Goal: Task Accomplishment & Management: Use online tool/utility

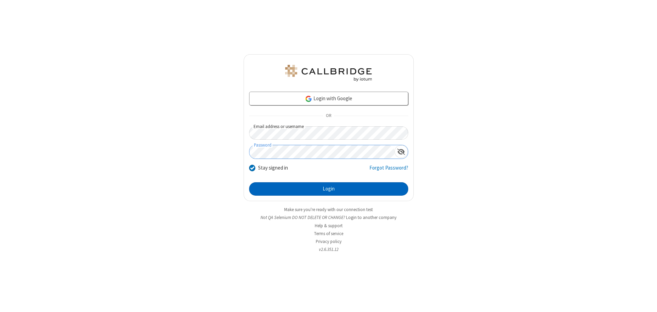
click at [328, 189] on button "Login" at bounding box center [328, 189] width 159 height 14
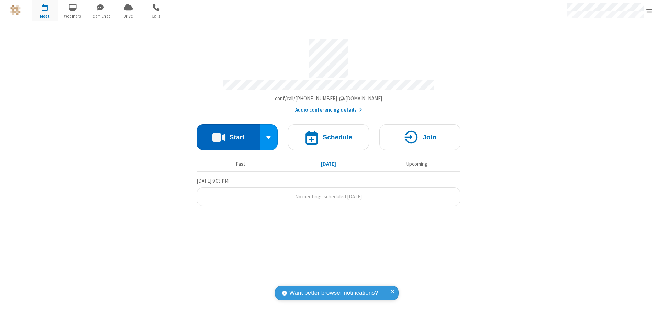
click at [228, 135] on button "Start" at bounding box center [228, 137] width 64 height 26
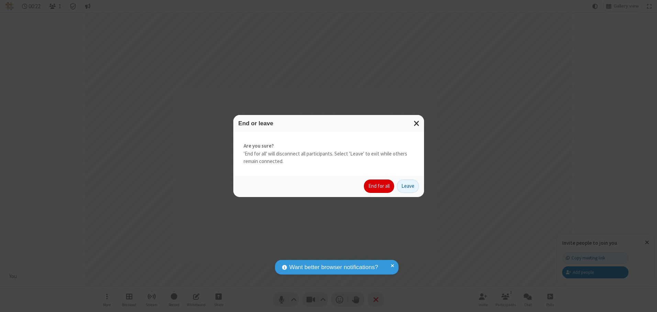
click at [379, 186] on button "End for all" at bounding box center [379, 187] width 30 height 14
